Goal: Complete application form

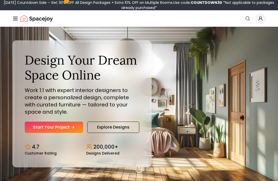
click at [37, 133] on link "Start Your Project" at bounding box center [54, 127] width 58 height 11
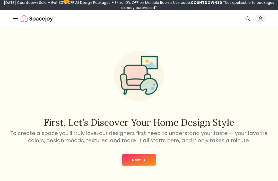
click at [142, 165] on button "Next" at bounding box center [139, 159] width 34 height 11
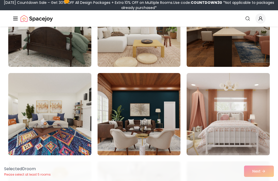
scroll to position [800, 0]
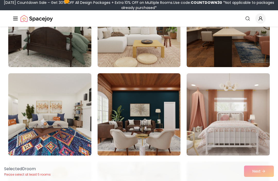
click at [250, 108] on img at bounding box center [228, 114] width 83 height 82
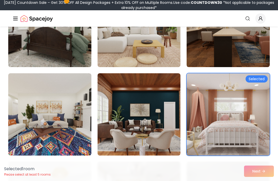
click at [262, 181] on div "Selected 1 room Please select at least 5 rooms Next" at bounding box center [139, 172] width 278 height 20
click at [263, 181] on div "Selected 1 room Please select at least 5 rooms Next" at bounding box center [139, 172] width 278 height 20
click at [259, 181] on div "Selected 1 room Please select at least 5 rooms Next" at bounding box center [139, 172] width 278 height 20
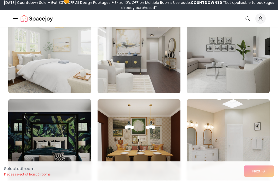
scroll to position [951, 0]
click at [25, 69] on img at bounding box center [49, 52] width 83 height 82
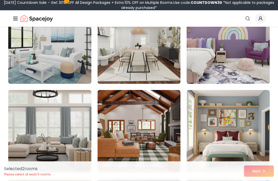
scroll to position [2553, 0]
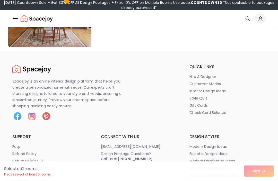
click at [263, 181] on div "Selected 2 room s Please select at least 5 rooms Next" at bounding box center [139, 172] width 278 height 20
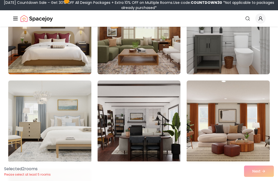
scroll to position [2828, 0]
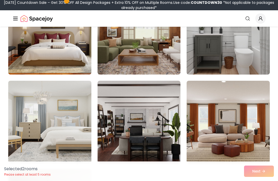
click at [59, 136] on img at bounding box center [49, 122] width 83 height 82
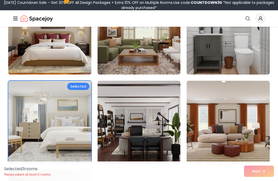
click at [258, 181] on div "Selected 3 room s Please select at least 5 rooms Next" at bounding box center [139, 172] width 278 height 20
click at [259, 181] on div "Selected 3 room s Please select at least 5 rooms Next" at bounding box center [139, 172] width 278 height 20
click at [262, 181] on div "Selected 3 room s Please select at least 5 rooms Next" at bounding box center [139, 172] width 278 height 20
click at [261, 181] on div "Selected 3 room s Please select at least 5 rooms Next" at bounding box center [139, 172] width 278 height 20
click at [263, 181] on div "Selected 3 room s Please select at least 5 rooms Next" at bounding box center [139, 172] width 278 height 20
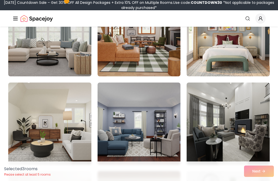
scroll to position [2646, 0]
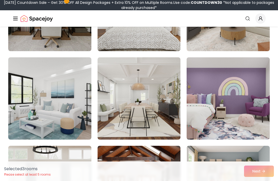
click at [75, 123] on img at bounding box center [49, 98] width 83 height 82
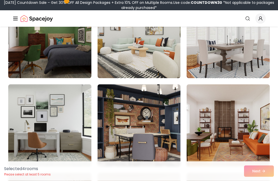
scroll to position [1850, 0]
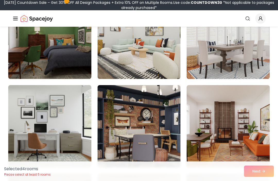
click at [75, 141] on img at bounding box center [49, 126] width 83 height 82
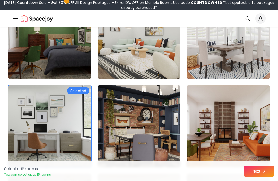
click at [262, 170] on icon at bounding box center [263, 171] width 4 height 4
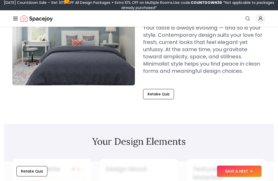
scroll to position [87, 0]
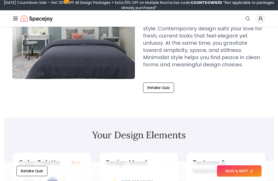
click at [162, 86] on button "Retake Quiz" at bounding box center [158, 88] width 31 height 10
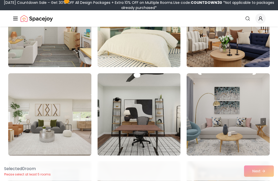
scroll to position [446, 0]
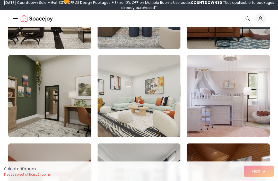
click at [211, 119] on img at bounding box center [228, 96] width 83 height 82
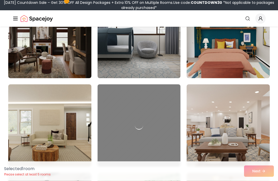
scroll to position [244, 0]
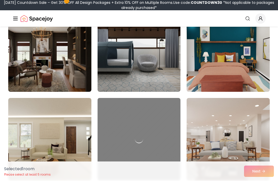
click at [164, 133] on div at bounding box center [139, 139] width 83 height 82
